Goal: Information Seeking & Learning: Learn about a topic

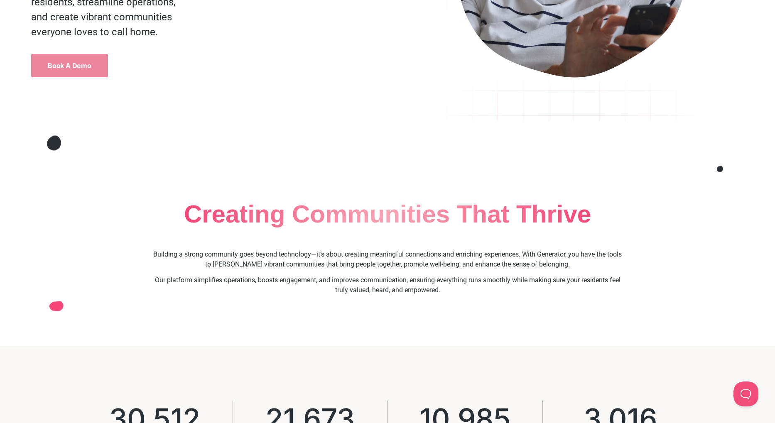
scroll to position [545, 0]
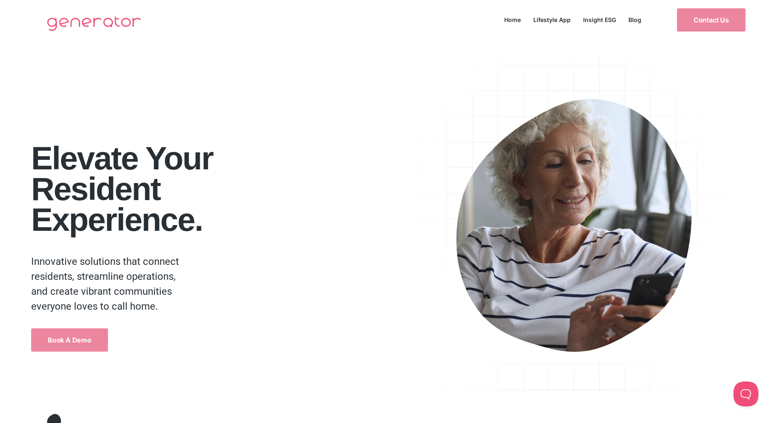
click at [104, 22] on img at bounding box center [94, 23] width 103 height 33
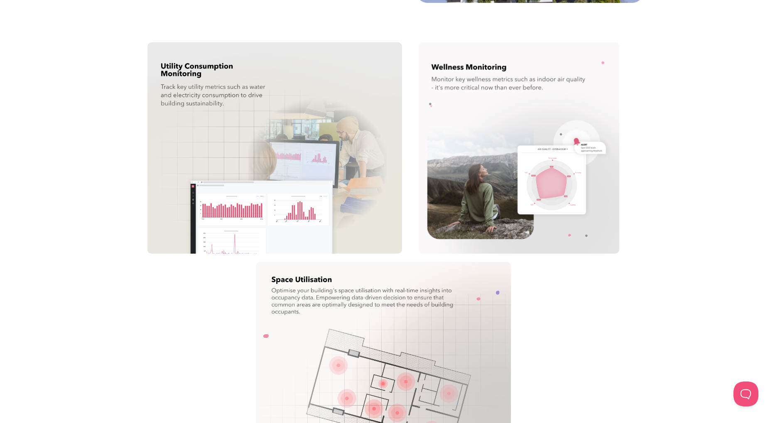
scroll to position [4419, 0]
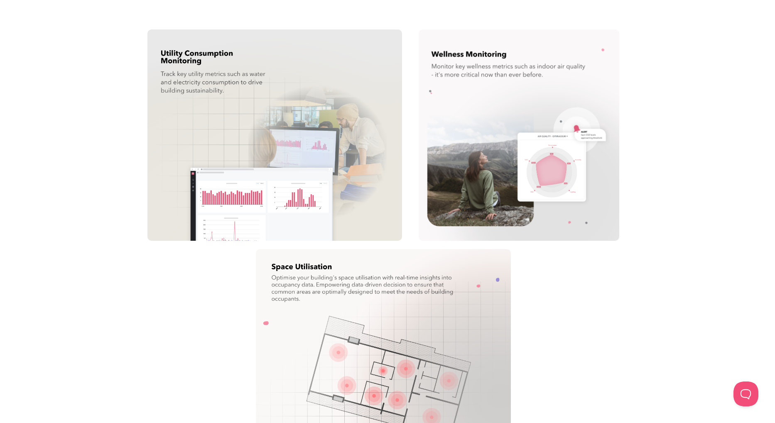
click at [654, 50] on div "Utility Consumption Monitoring Track key utility metrics such as water and elec…" at bounding box center [387, 135] width 767 height 212
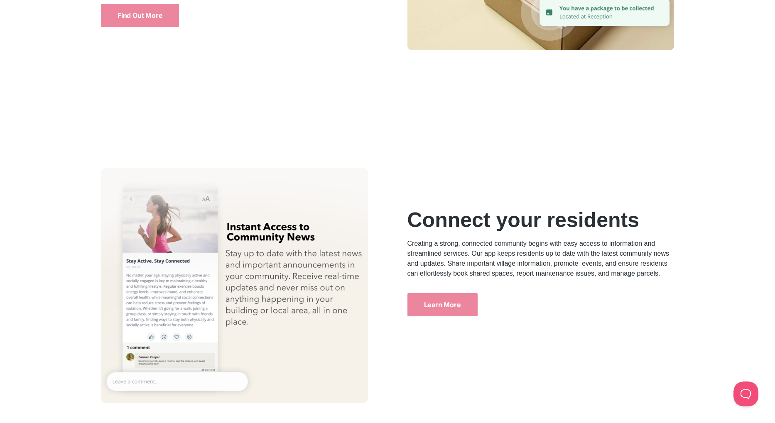
scroll to position [2307, 0]
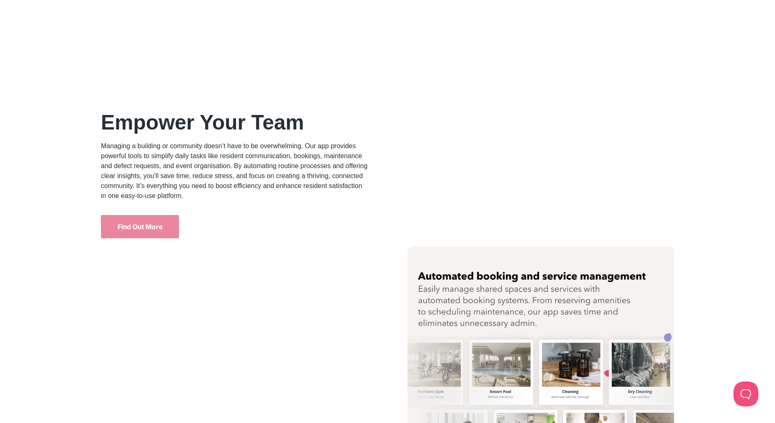
scroll to position [1121, 0]
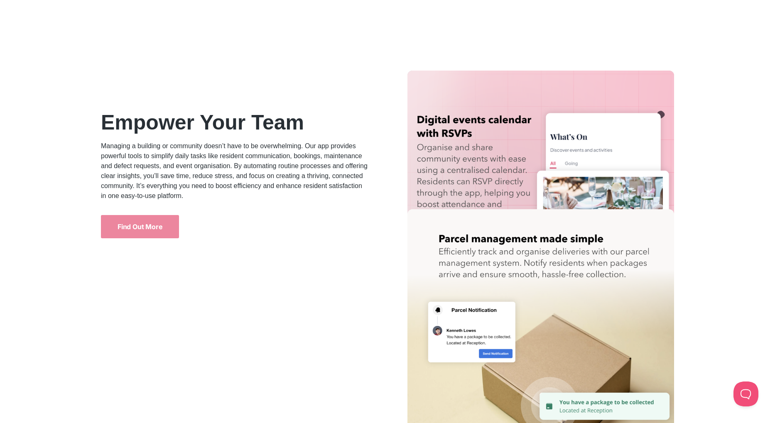
scroll to position [2091, 0]
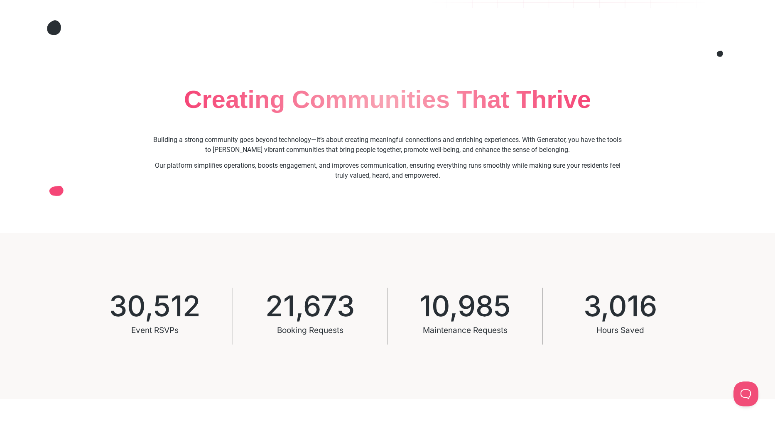
scroll to position [930, 0]
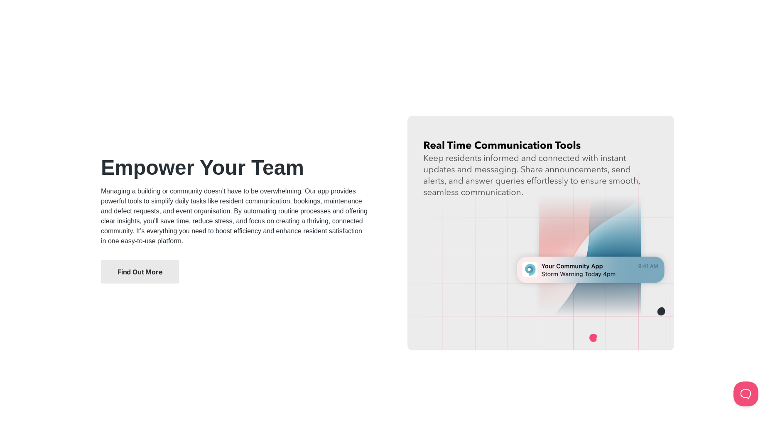
click at [154, 270] on span "Find Out More" at bounding box center [140, 272] width 45 height 7
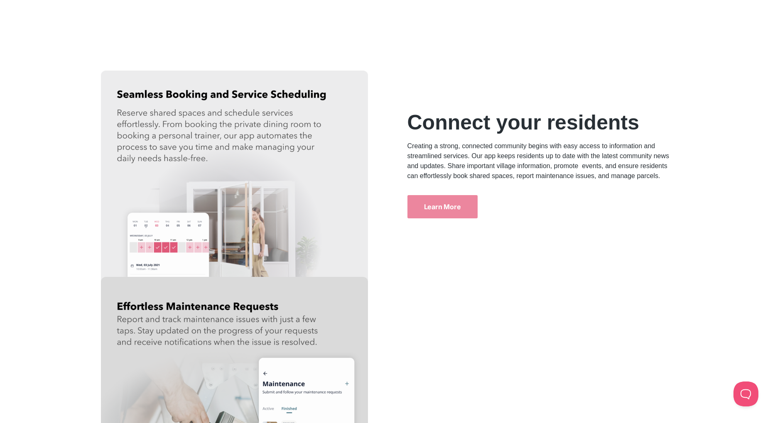
scroll to position [3398, 0]
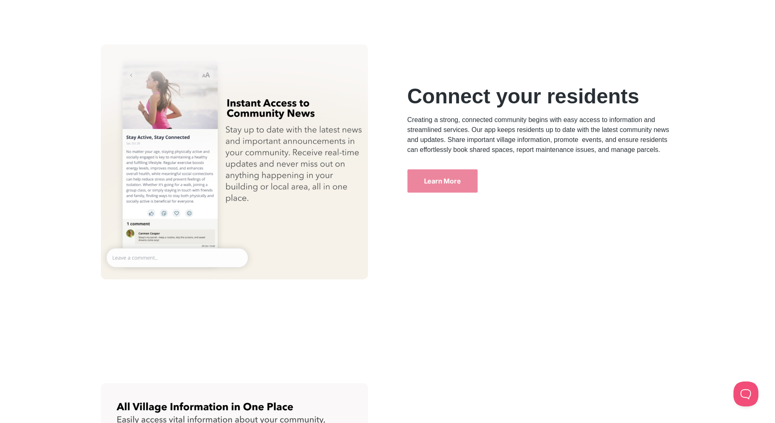
scroll to position [2722, 0]
